Goal: Navigation & Orientation: Find specific page/section

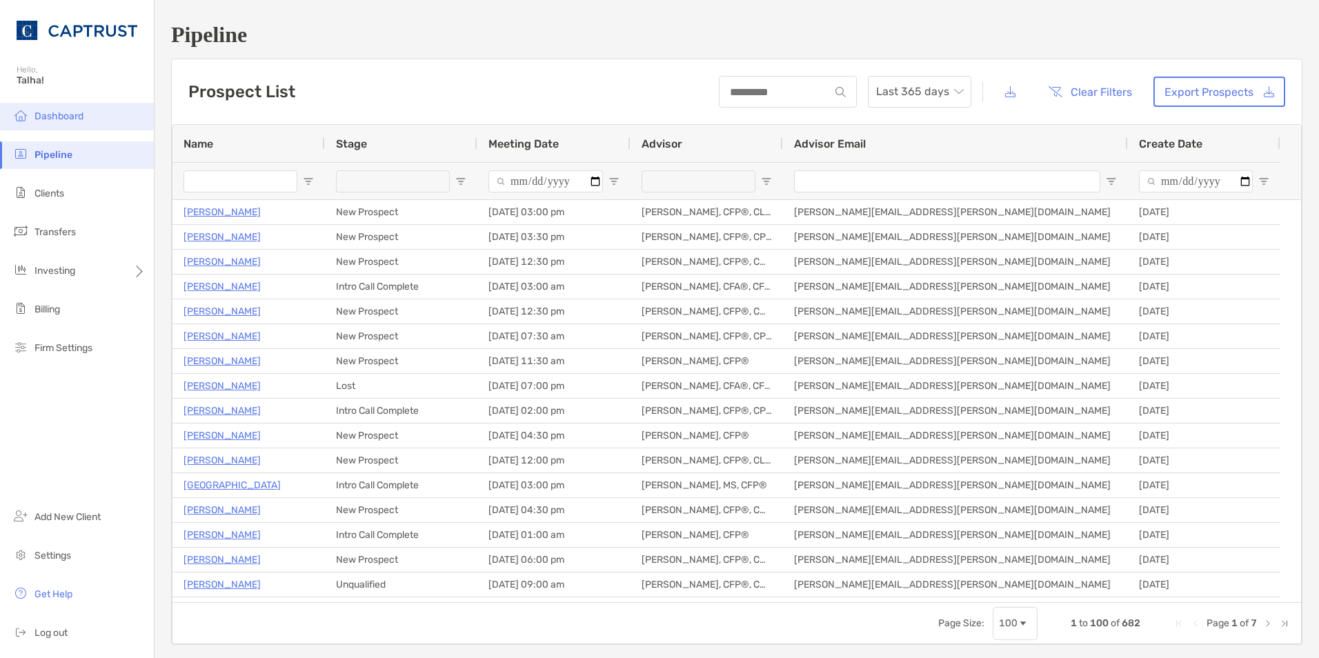
click at [59, 112] on span "Dashboard" at bounding box center [59, 116] width 49 height 12
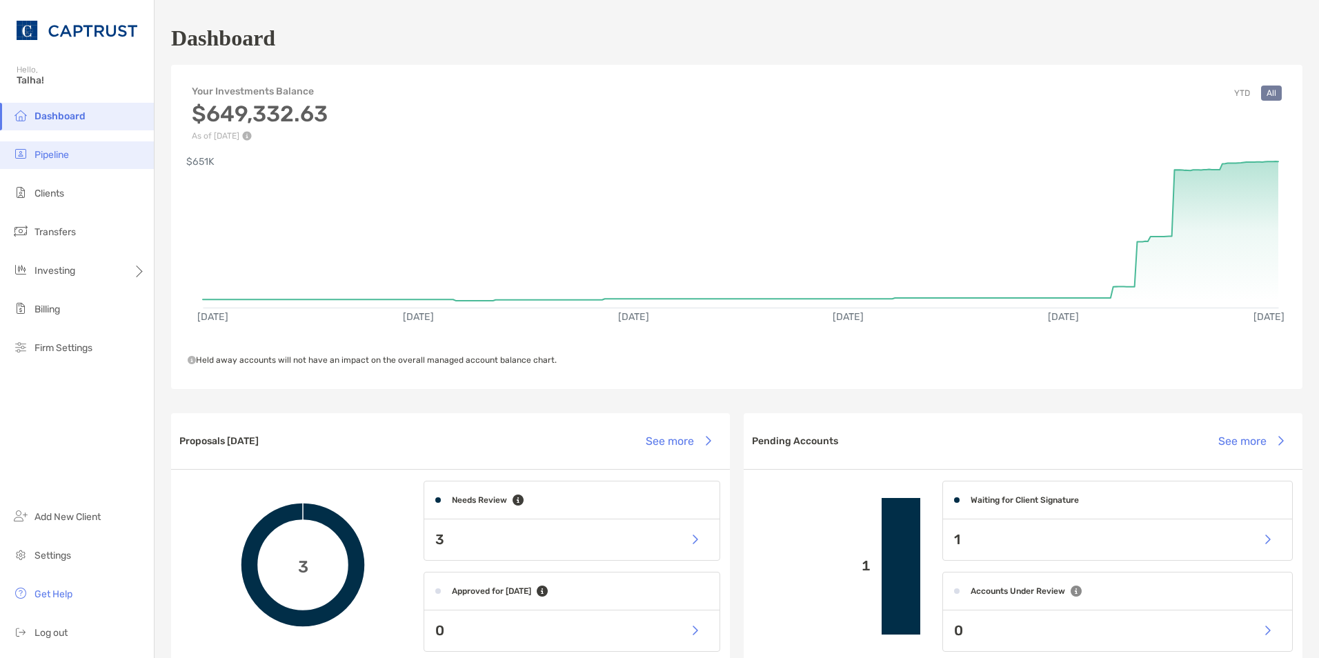
click at [34, 155] on li "Pipeline" at bounding box center [77, 155] width 154 height 28
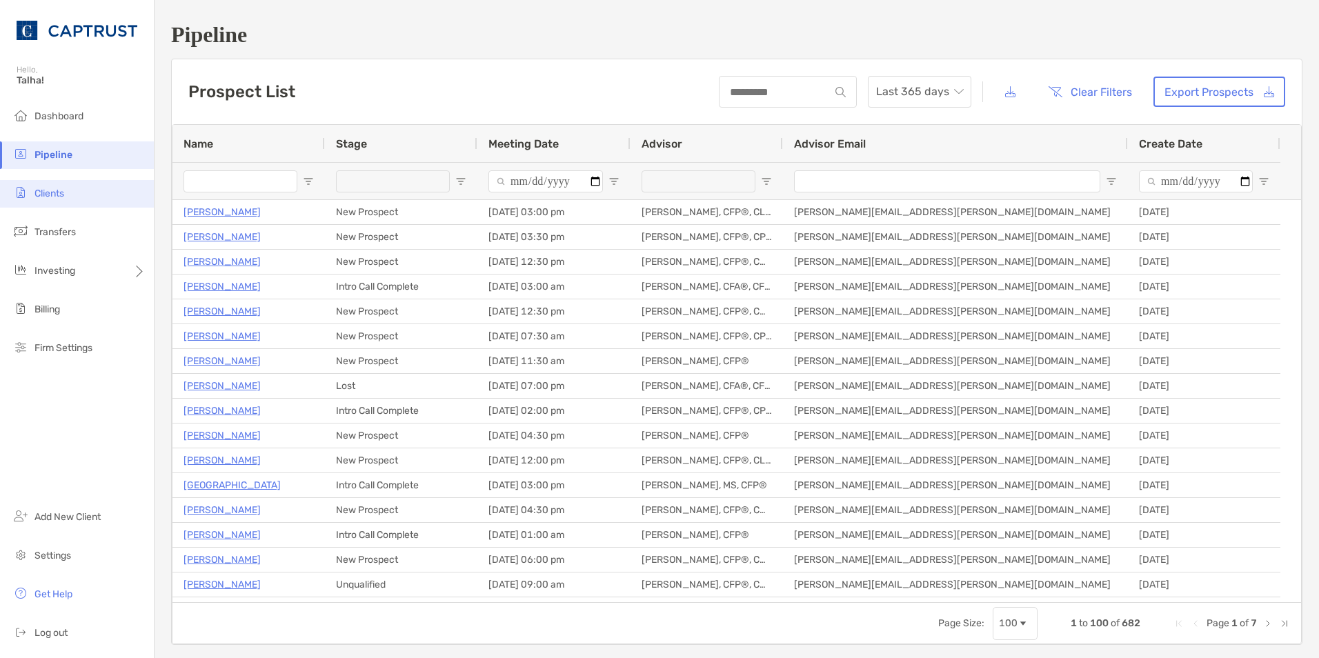
click at [104, 195] on li "Clients" at bounding box center [77, 194] width 154 height 28
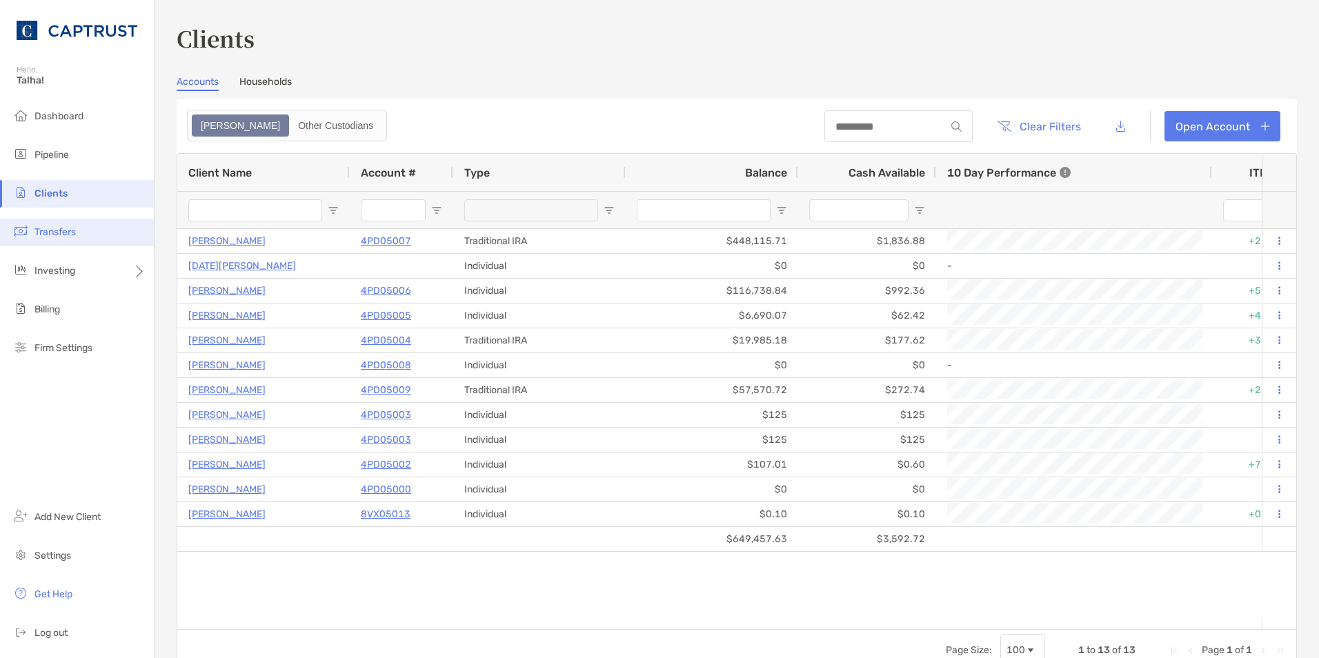
click at [71, 228] on span "Transfers" at bounding box center [55, 232] width 41 height 12
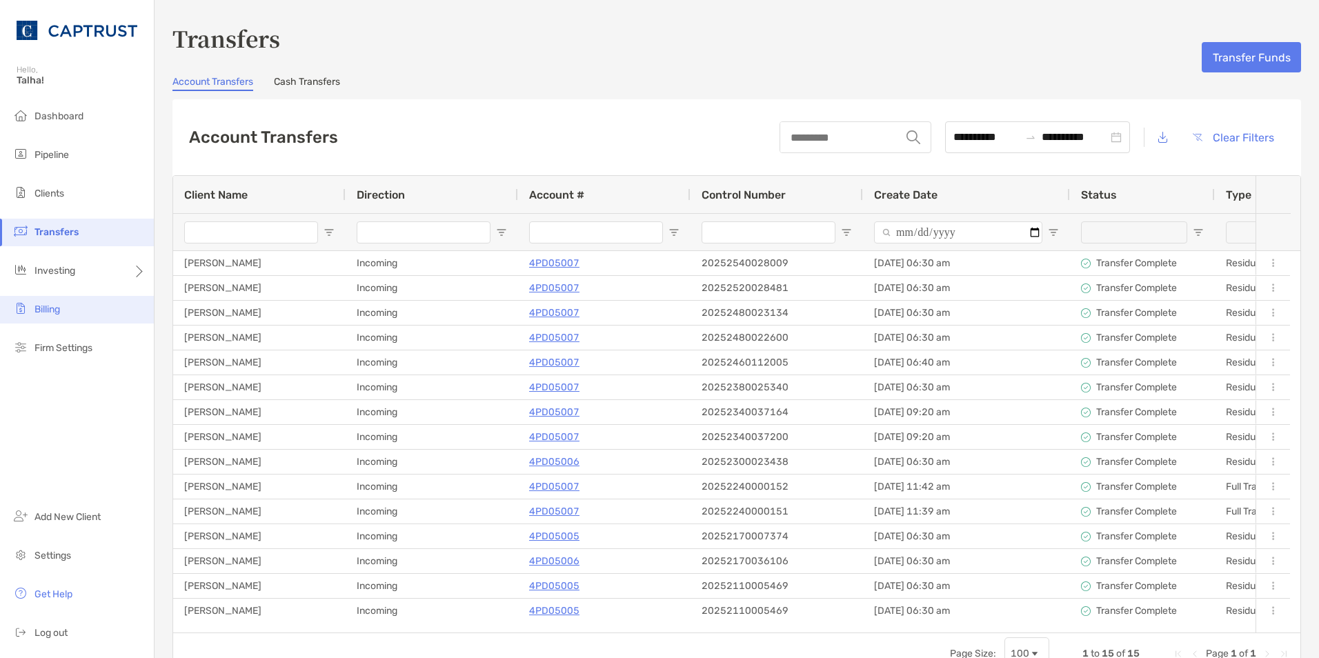
click at [70, 309] on li "Billing" at bounding box center [77, 310] width 154 height 28
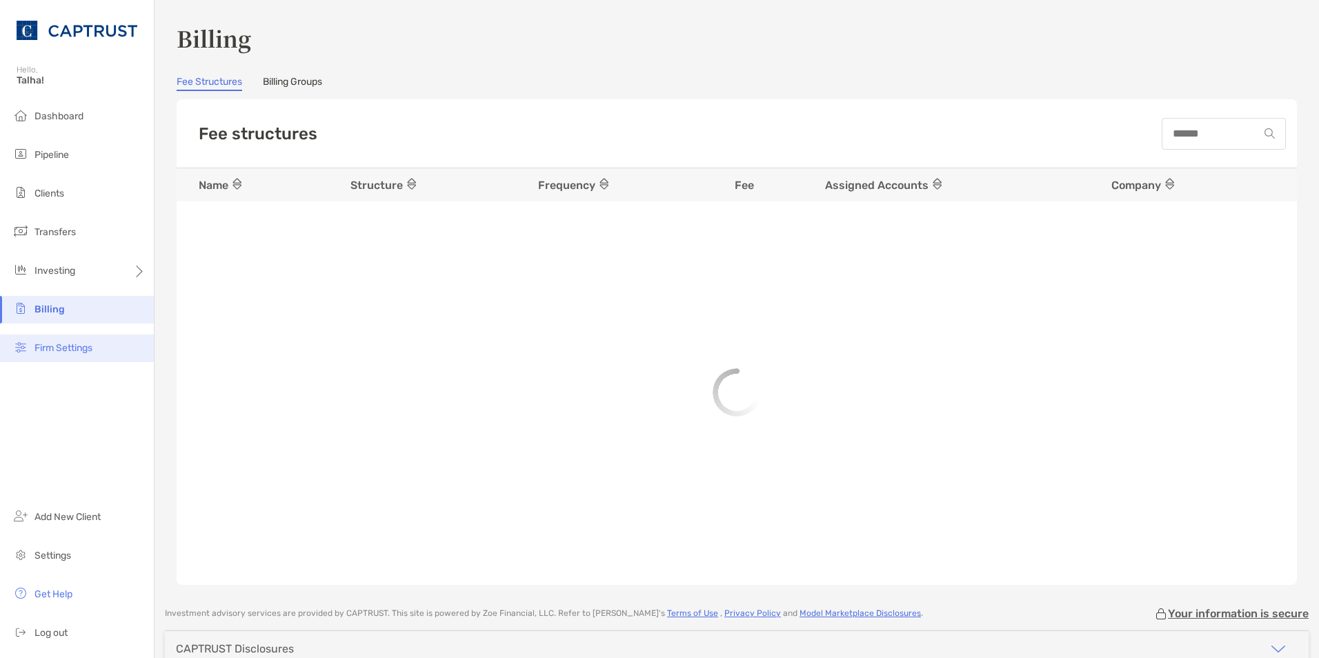
click at [70, 341] on li "Firm Settings" at bounding box center [77, 349] width 154 height 28
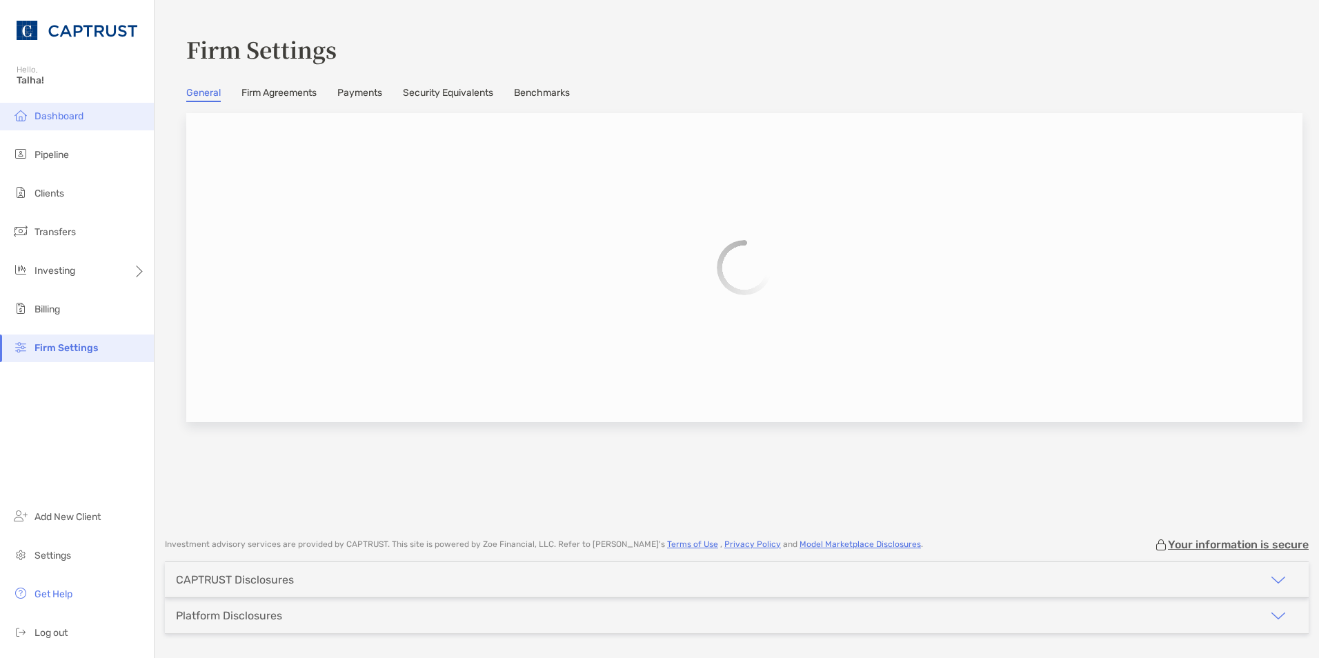
click at [61, 115] on span "Dashboard" at bounding box center [59, 116] width 49 height 12
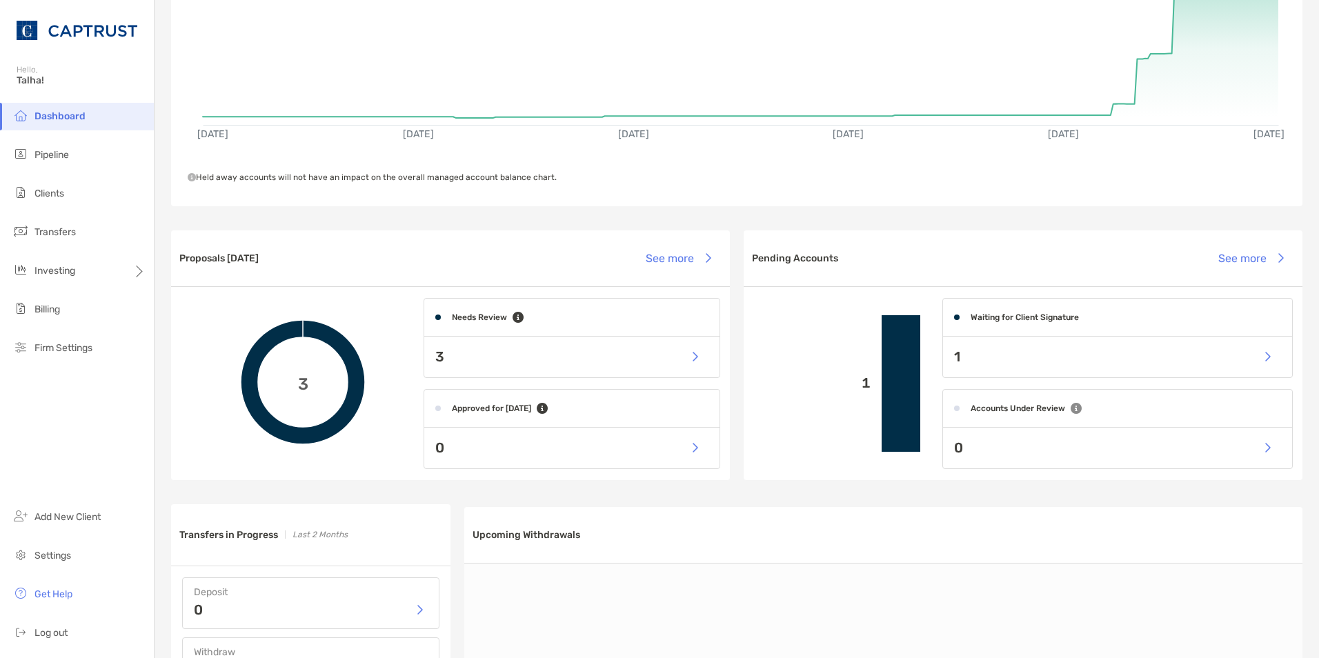
scroll to position [207, 0]
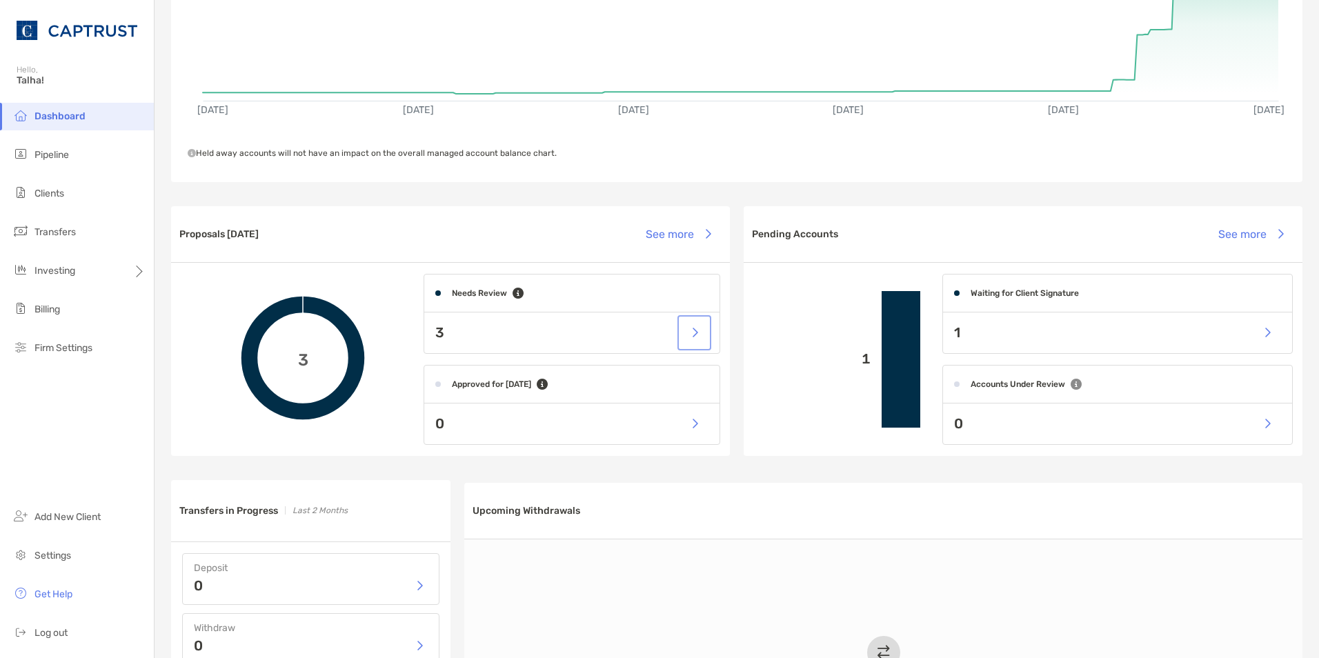
click at [681, 328] on button "button" at bounding box center [694, 333] width 28 height 30
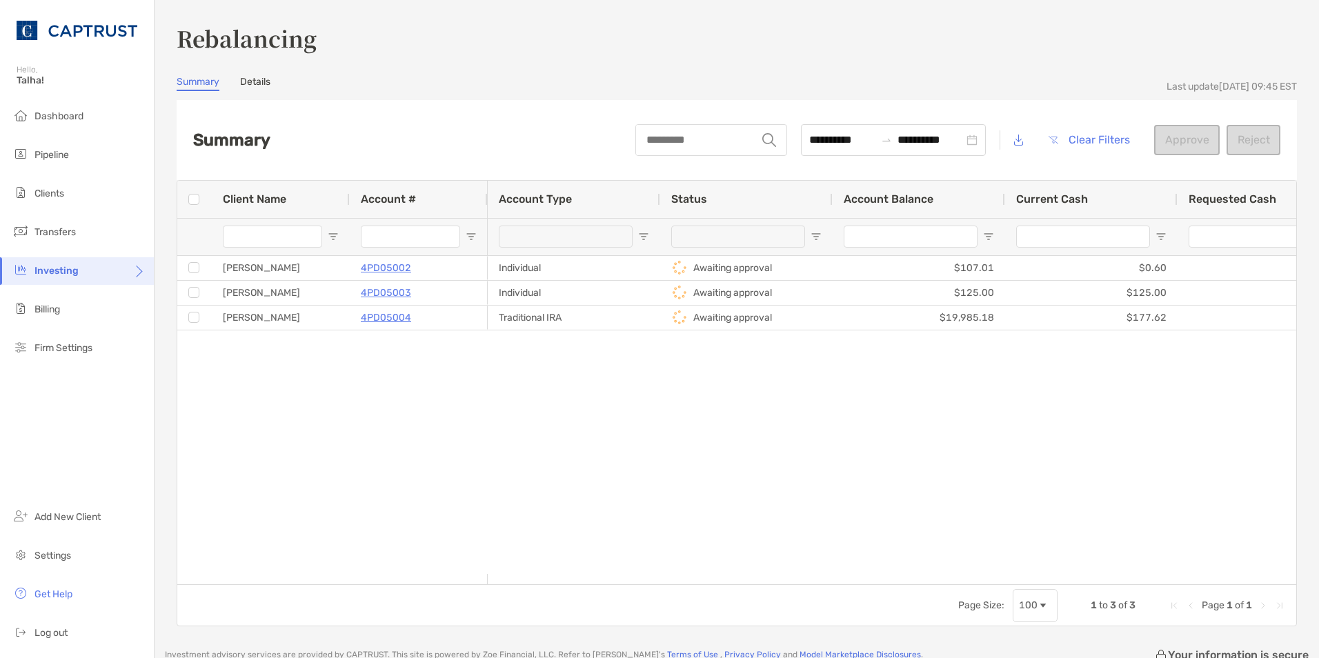
click at [248, 77] on link "Details" at bounding box center [255, 83] width 30 height 15
click at [252, 80] on link "Details" at bounding box center [255, 83] width 30 height 15
click at [287, 66] on div "**********" at bounding box center [737, 324] width 1121 height 605
click at [259, 84] on link "Details" at bounding box center [255, 83] width 30 height 15
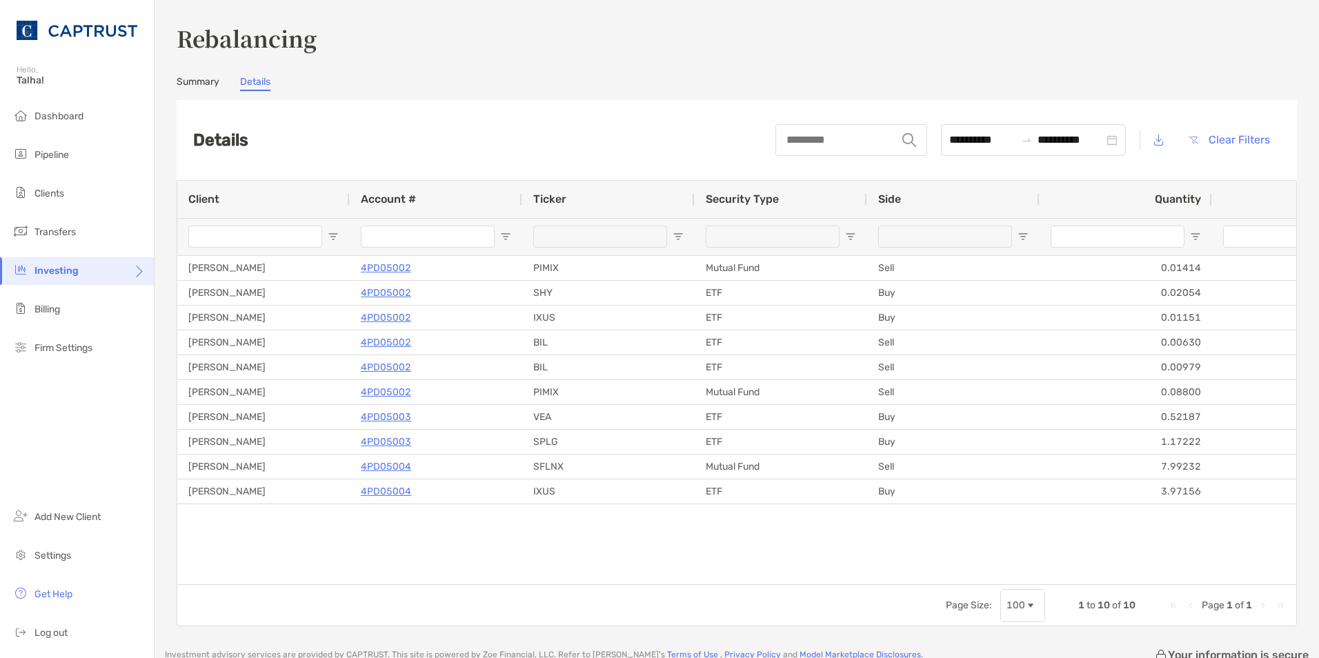
click at [192, 88] on link "Summary" at bounding box center [198, 83] width 43 height 15
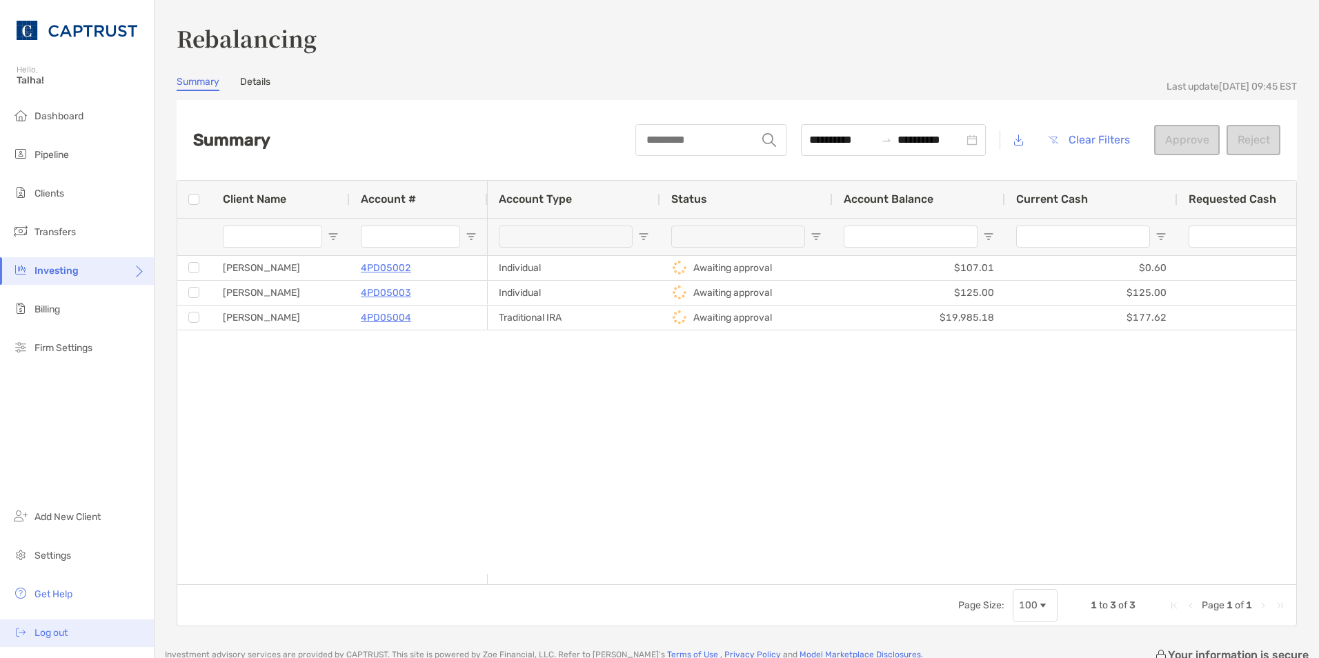
click at [85, 633] on li "Log out" at bounding box center [77, 634] width 154 height 28
